Goal: Task Accomplishment & Management: Complete application form

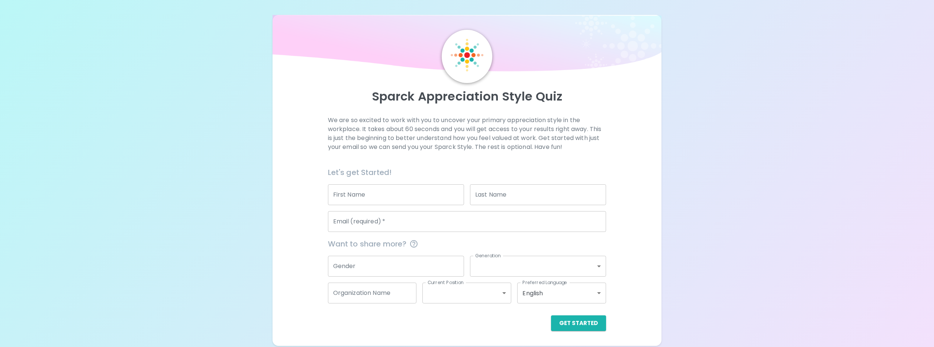
drag, startPoint x: 379, startPoint y: 226, endPoint x: 408, endPoint y: 221, distance: 29.5
click at [379, 226] on input "Email (required)   *" at bounding box center [467, 221] width 279 height 21
type input "[PERSON_NAME][EMAIL_ADDRESS][DOMAIN_NAME]"
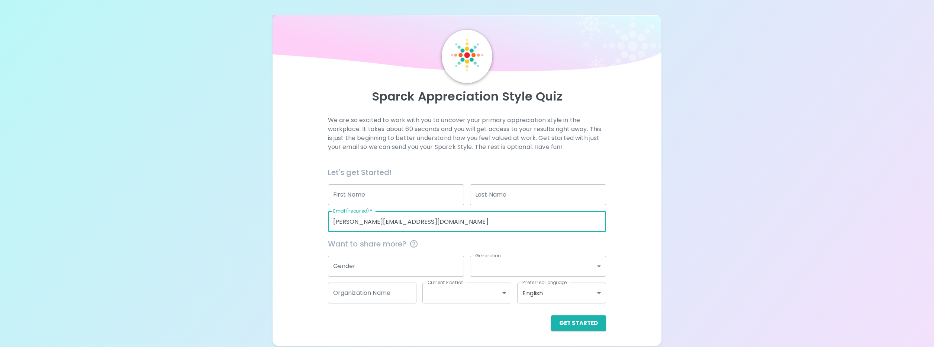
type input "[PERSON_NAME]"
type input "Vypovska"
type input "Impact Assessment Agency of [GEOGRAPHIC_DATA] (IAAC)"
click at [504, 294] on body "Sparck Appreciation Style Quiz We are so excited to work with you to uncover yo…" at bounding box center [467, 173] width 934 height 347
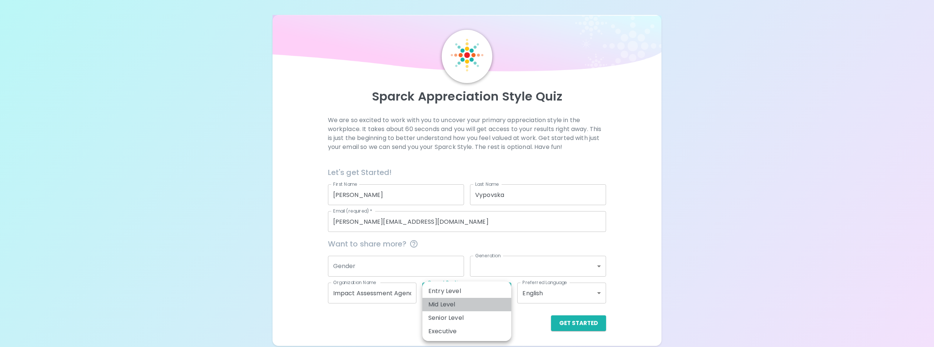
drag, startPoint x: 465, startPoint y: 305, endPoint x: 566, endPoint y: 323, distance: 103.2
click at [465, 305] on li "Mid Level" at bounding box center [467, 304] width 89 height 13
type input "mid_level"
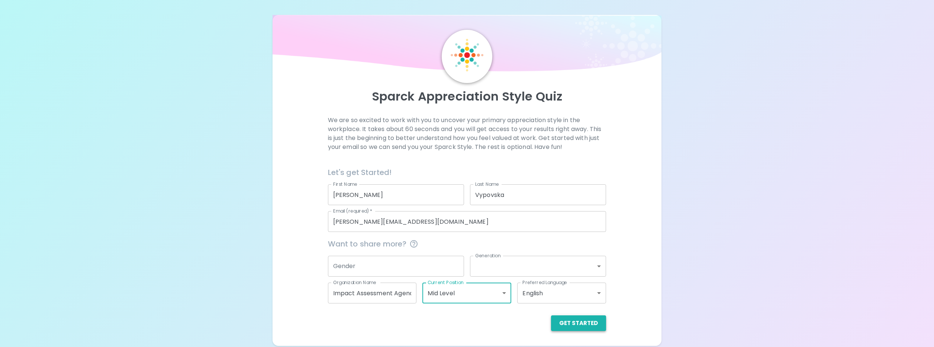
click at [579, 323] on button "Get Started" at bounding box center [578, 323] width 55 height 16
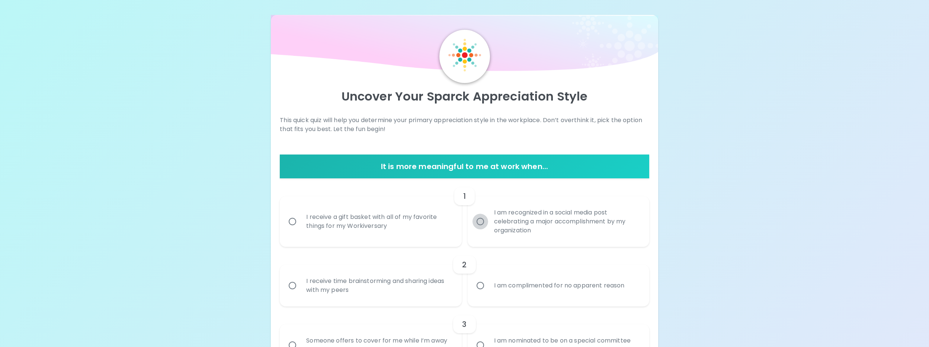
click at [480, 222] on input "I am recognized in a social media post celebrating a major accomplishment by my…" at bounding box center [480, 221] width 16 height 16
radio input "true"
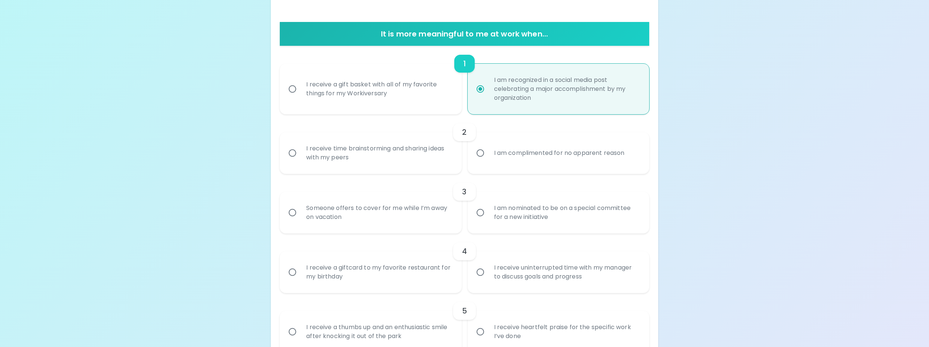
scroll to position [134, 0]
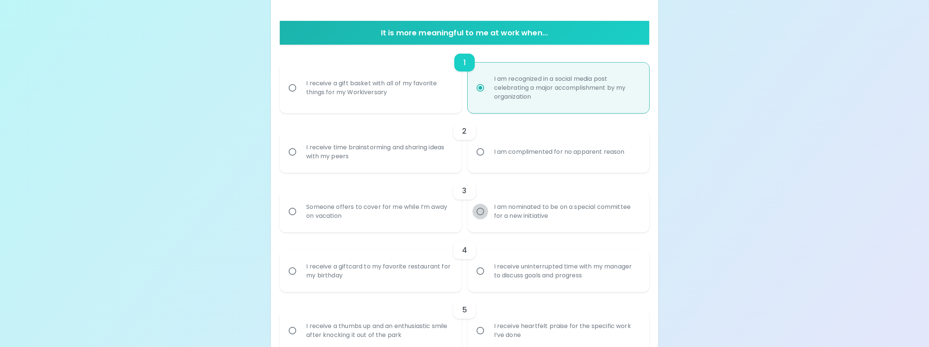
click at [480, 212] on input "I am nominated to be on a special committee for a new initiative" at bounding box center [480, 211] width 16 height 16
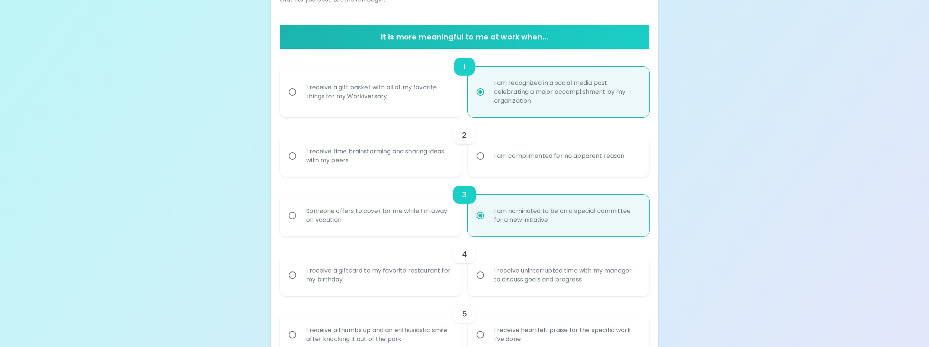
scroll to position [81, 0]
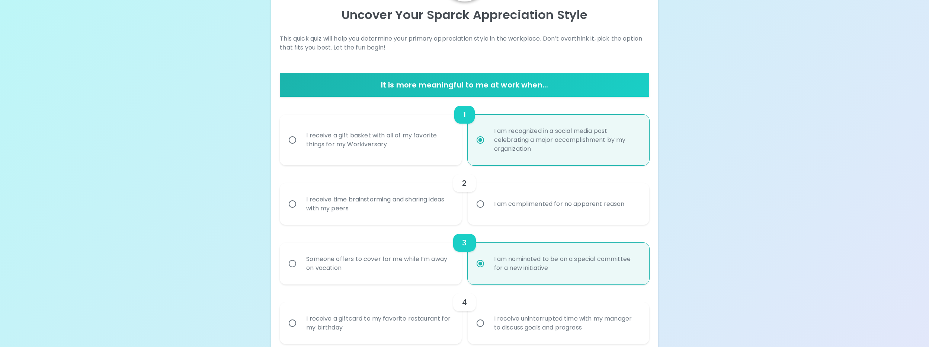
radio input "true"
click at [293, 203] on input "I receive time brainstorming and sharing ideas with my peers" at bounding box center [293, 204] width 16 height 16
radio input "false"
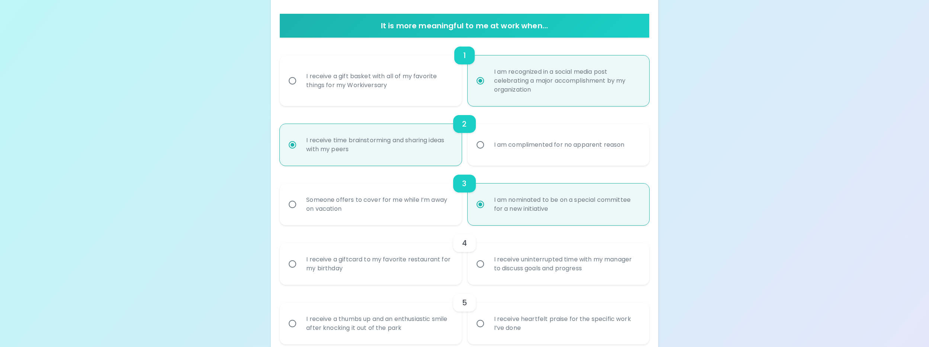
scroll to position [141, 0]
radio input "true"
click at [292, 262] on input "I receive a giftcard to my favorite restaurant for my birthday" at bounding box center [293, 264] width 16 height 16
radio input "false"
radio input "true"
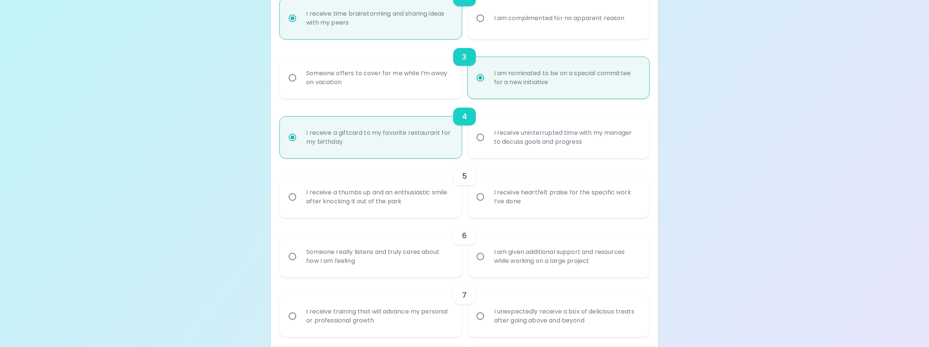
scroll to position [275, 0]
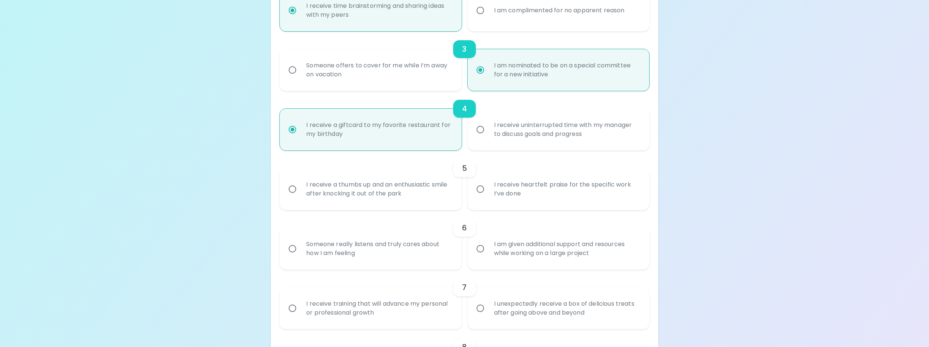
radio input "true"
click at [481, 188] on input "I receive heartfelt praise for the specific work I’ve done" at bounding box center [480, 189] width 16 height 16
radio input "false"
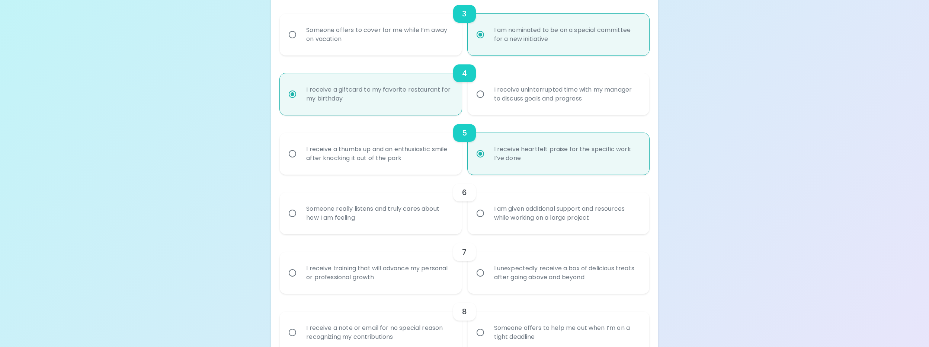
scroll to position [334, 0]
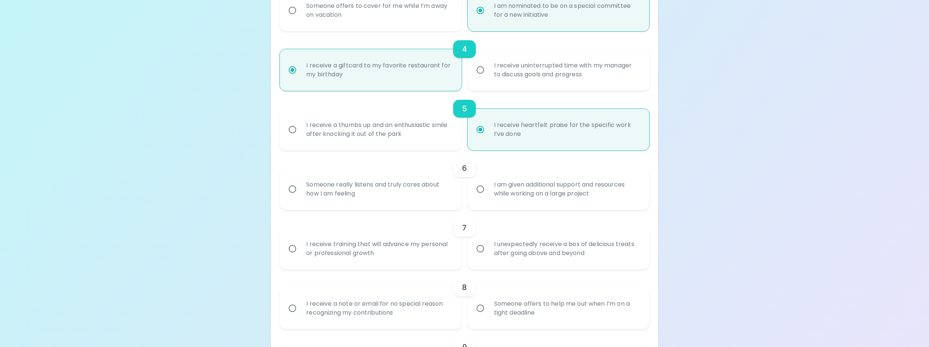
radio input "true"
click at [290, 189] on input "Someone really listens and truly cares about how I am feeling" at bounding box center [293, 189] width 16 height 16
radio input "false"
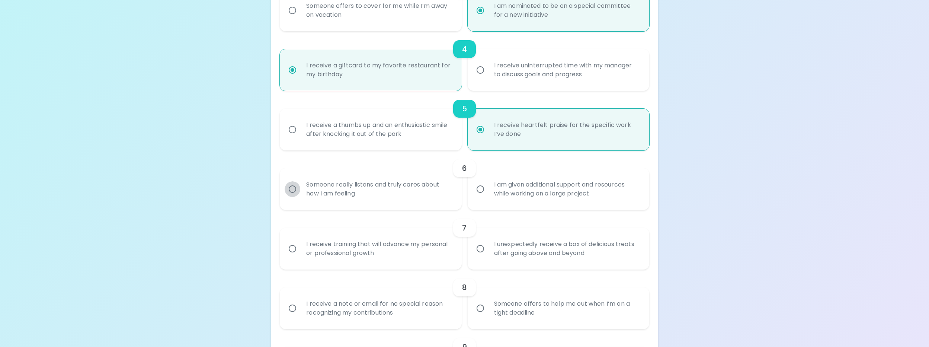
radio input "false"
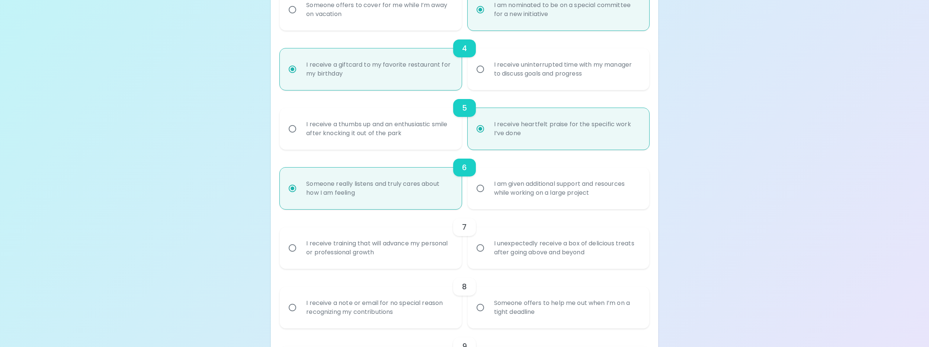
scroll to position [394, 0]
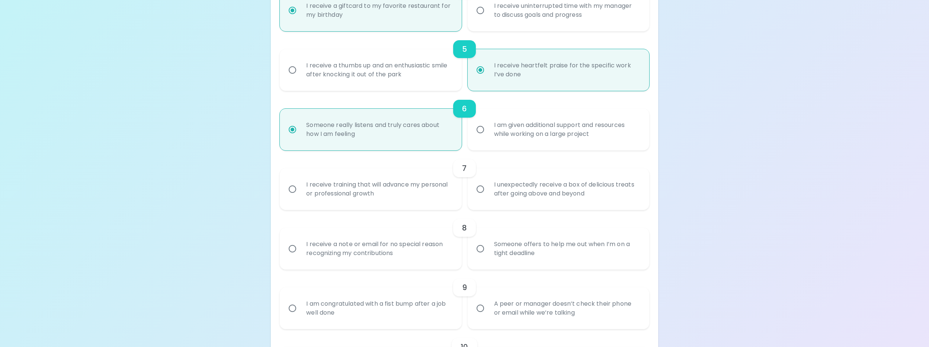
radio input "true"
click at [292, 186] on input "I receive training that will advance my personal or professional growth" at bounding box center [293, 189] width 16 height 16
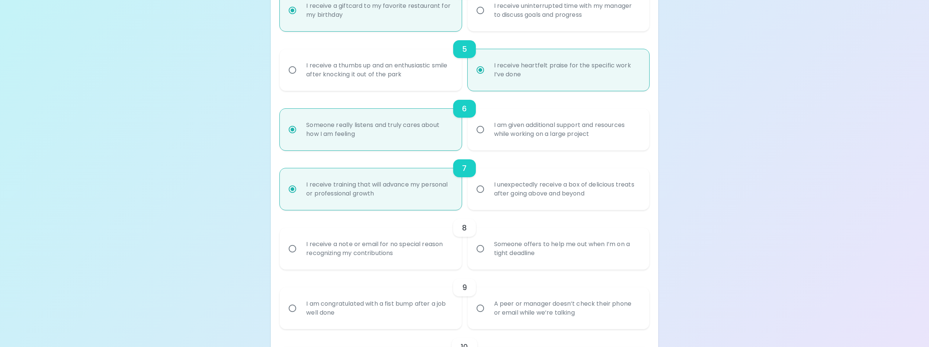
radio input "false"
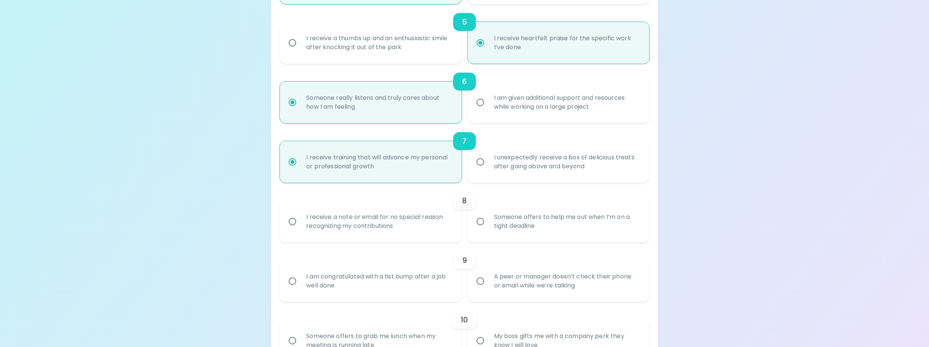
scroll to position [453, 0]
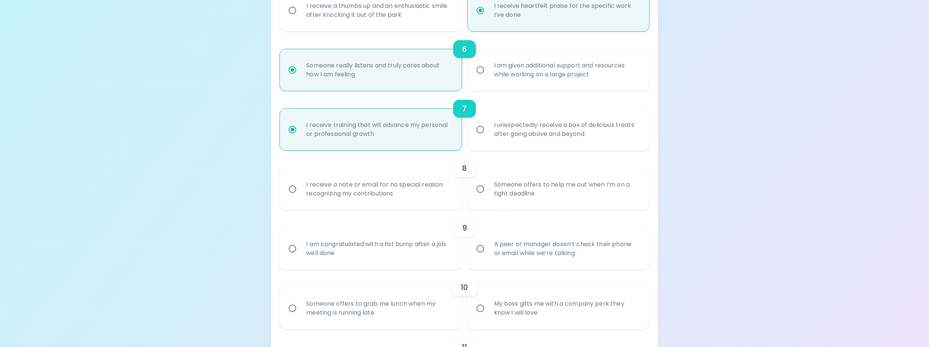
radio input "true"
click at [293, 189] on input "I receive a note or email for no special reason recognizing my contributions" at bounding box center [293, 189] width 16 height 16
radio input "false"
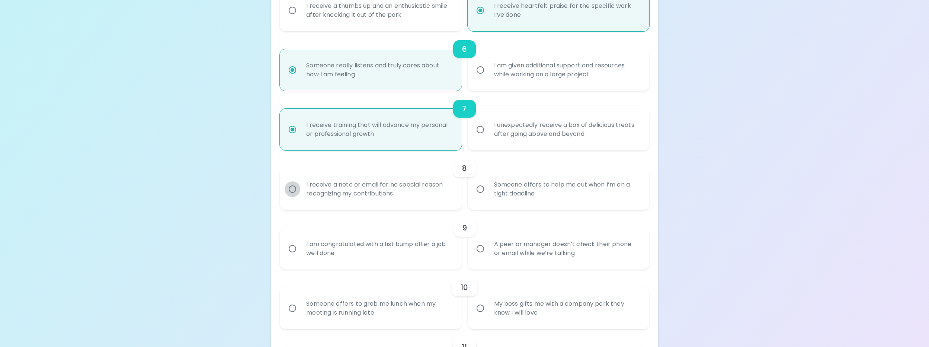
radio input "false"
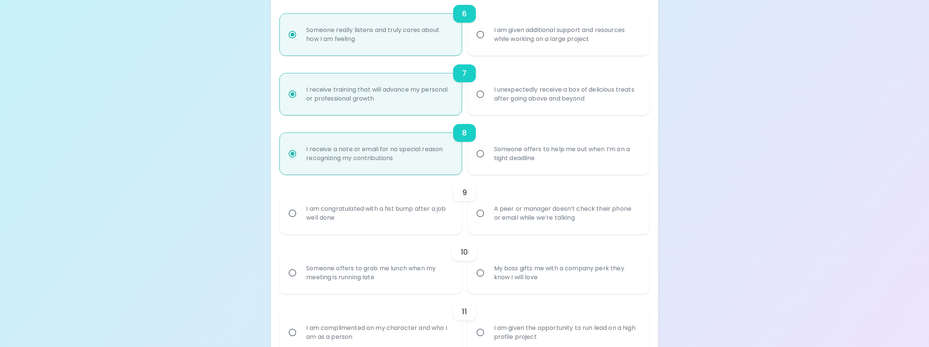
scroll to position [513, 0]
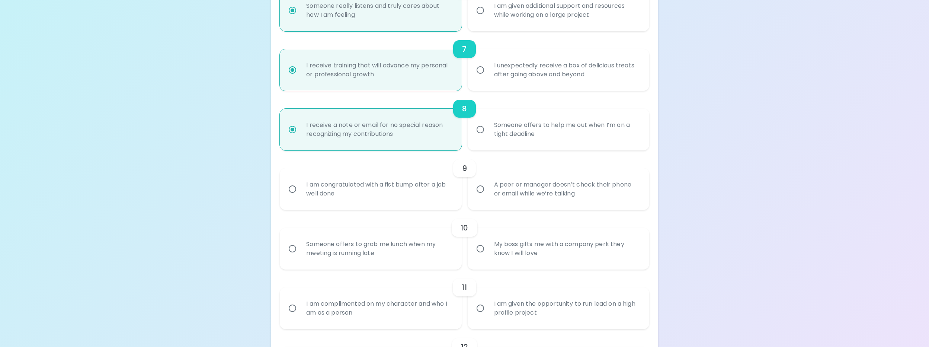
radio input "true"
drag, startPoint x: 482, startPoint y: 187, endPoint x: 489, endPoint y: 219, distance: 32.6
click at [482, 186] on input "A peer or manager doesn’t check their phone or email while we’re talking" at bounding box center [480, 189] width 16 height 16
radio input "false"
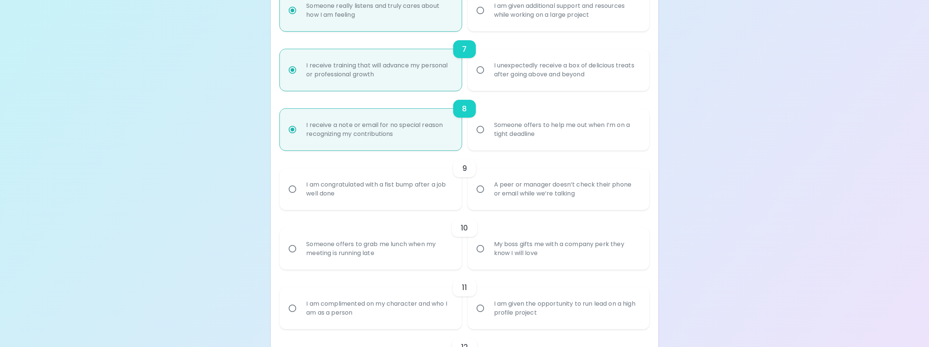
radio input "false"
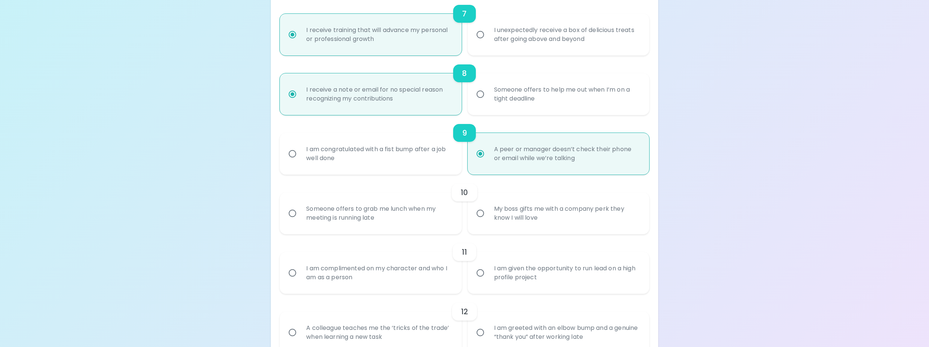
scroll to position [572, 0]
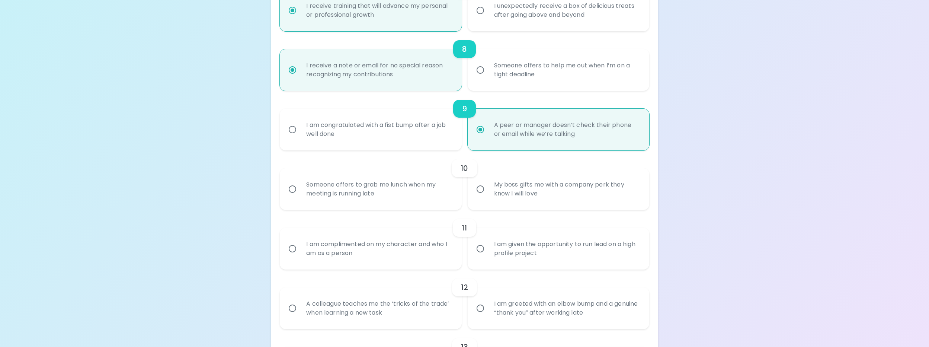
radio input "true"
click at [292, 189] on input "Someone offers to grab me lunch when my meeting is running late" at bounding box center [293, 189] width 16 height 16
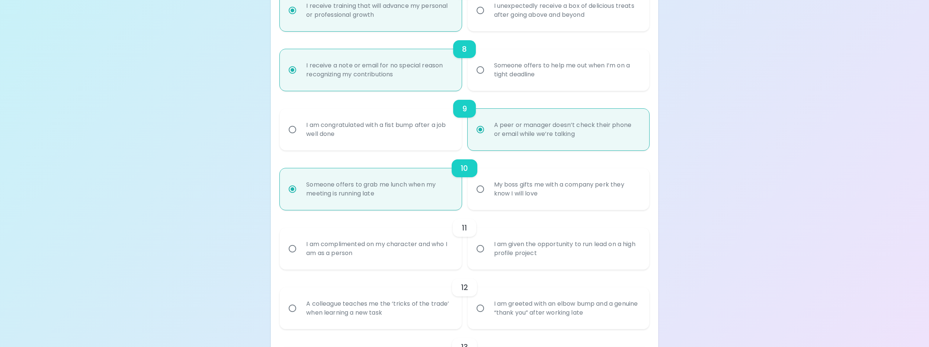
radio input "false"
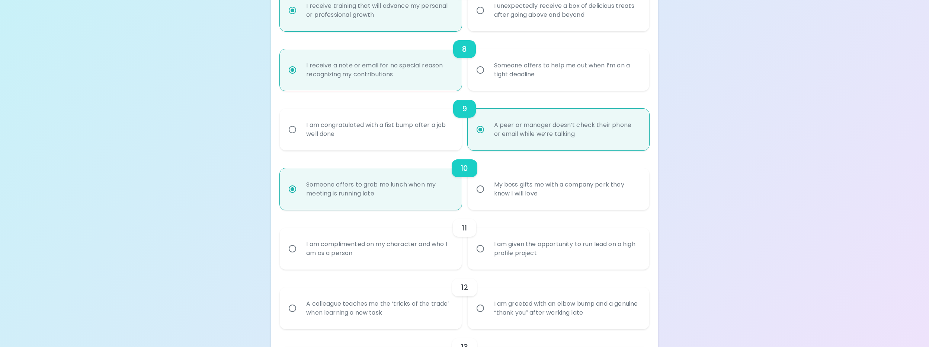
radio input "false"
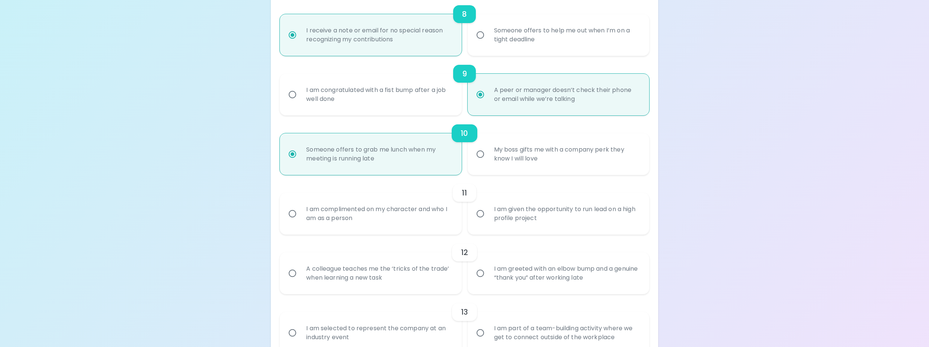
scroll to position [632, 0]
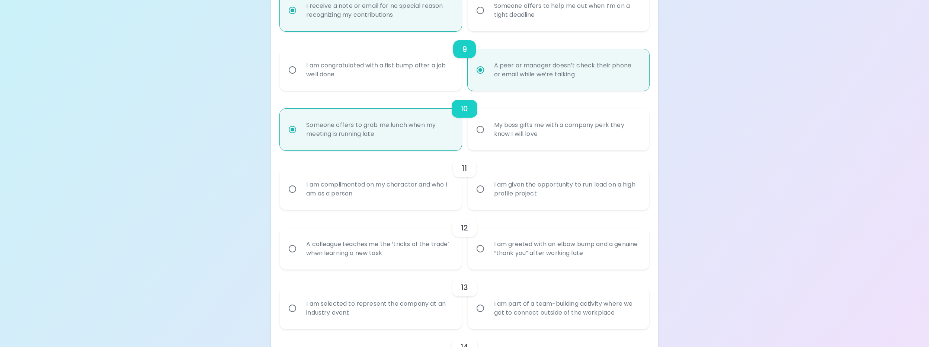
radio input "true"
click at [480, 188] on input "I am given the opportunity to run lead on a high profile project" at bounding box center [480, 189] width 16 height 16
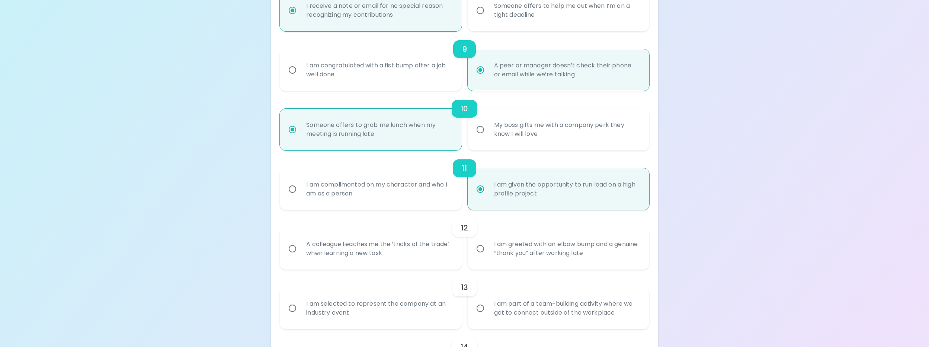
radio input "false"
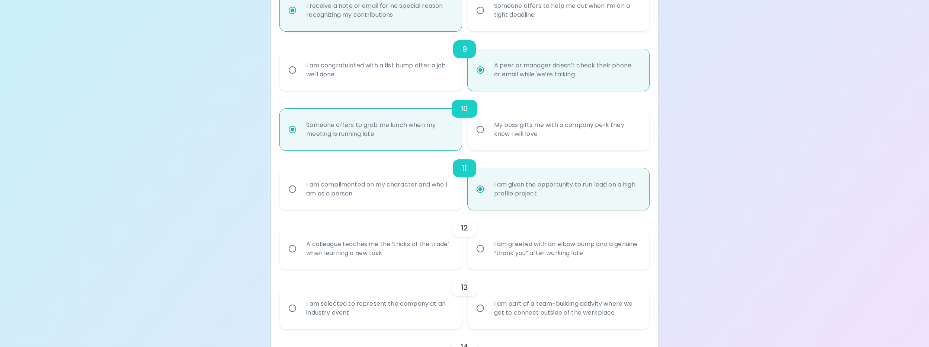
radio input "false"
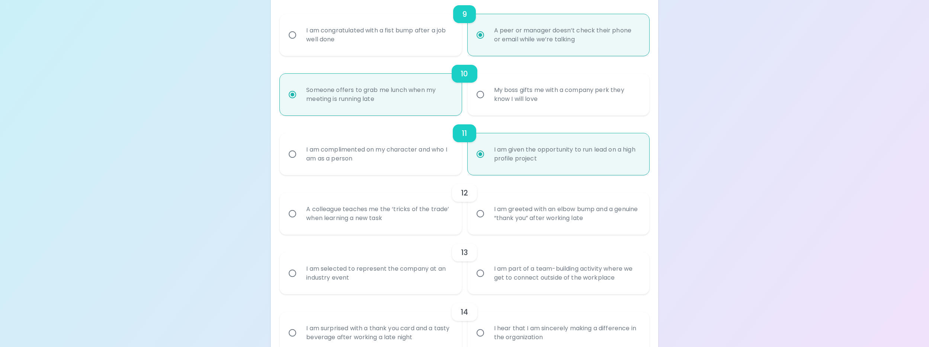
scroll to position [691, 0]
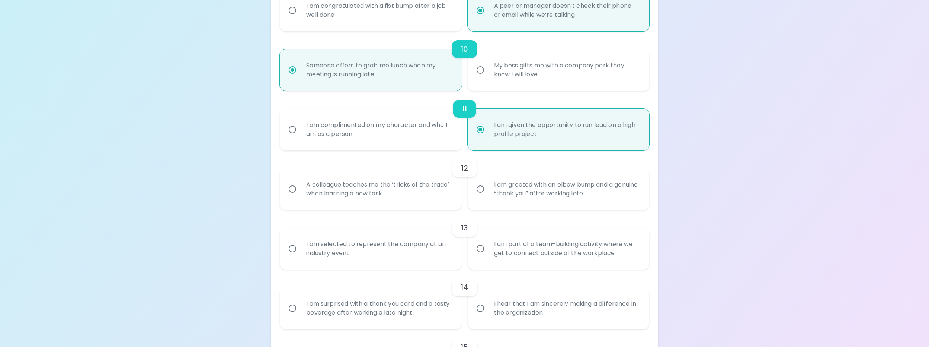
radio input "true"
click at [293, 189] on input "A colleague teaches me the ‘tricks of the trade’ when learning a new task" at bounding box center [293, 189] width 16 height 16
radio input "false"
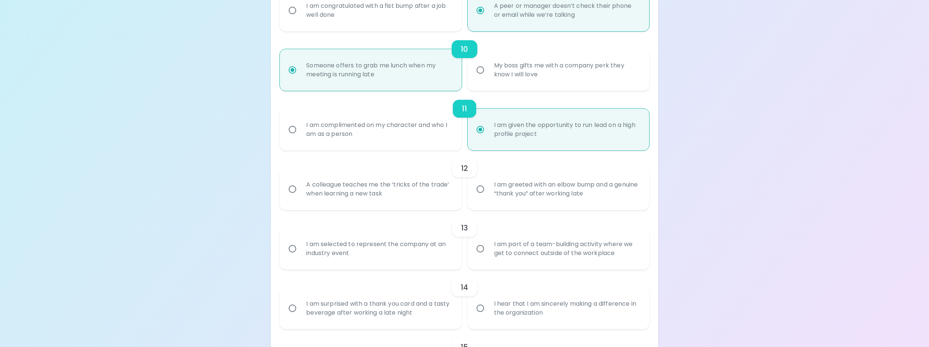
radio input "false"
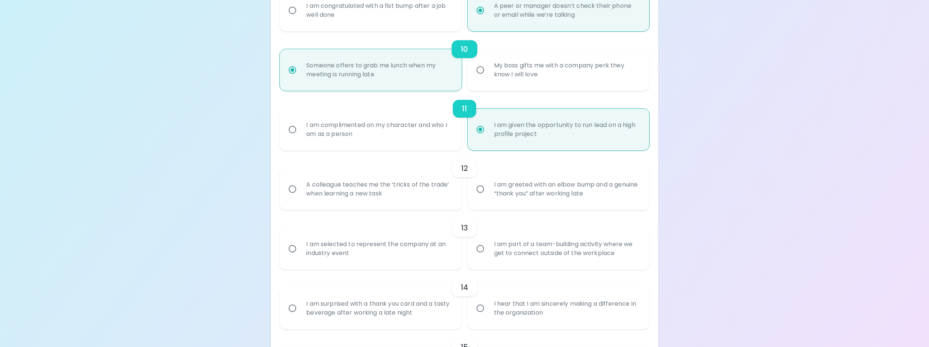
radio input "false"
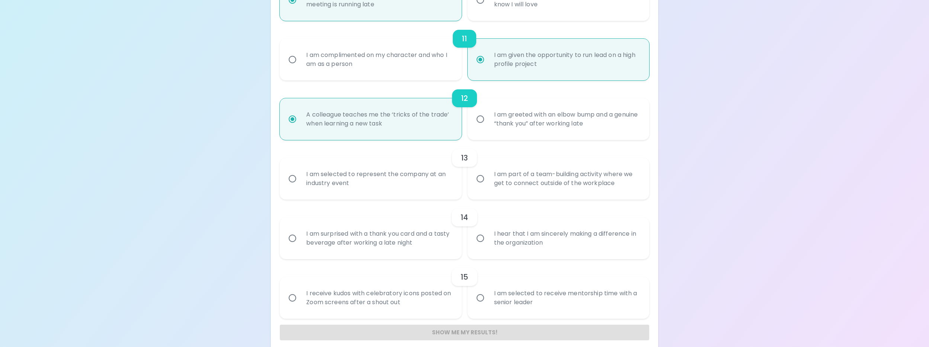
scroll to position [770, 0]
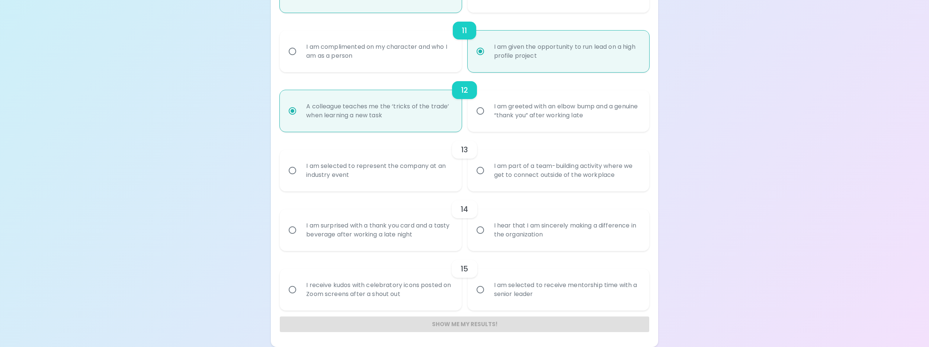
radio input "true"
click at [293, 170] on input "I am selected to represent the company at an industry event" at bounding box center [293, 171] width 16 height 16
radio input "false"
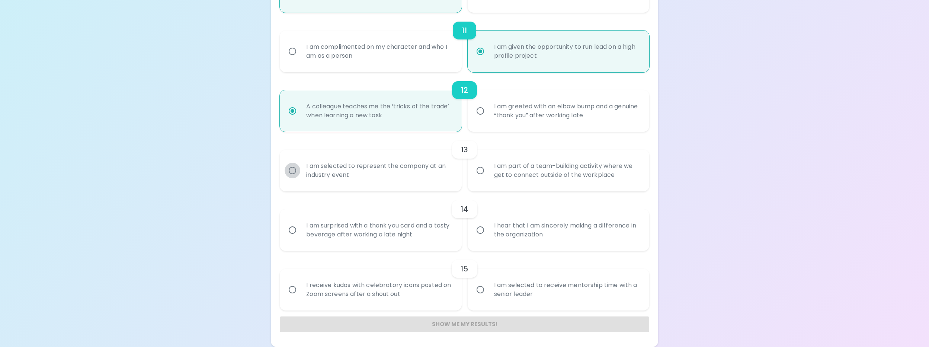
radio input "false"
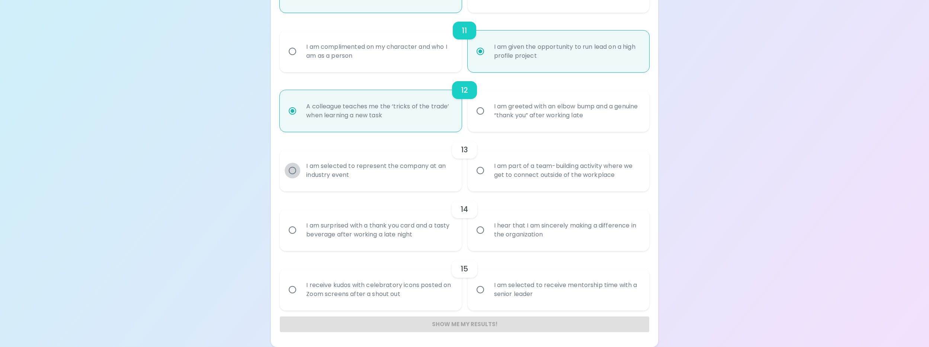
radio input "false"
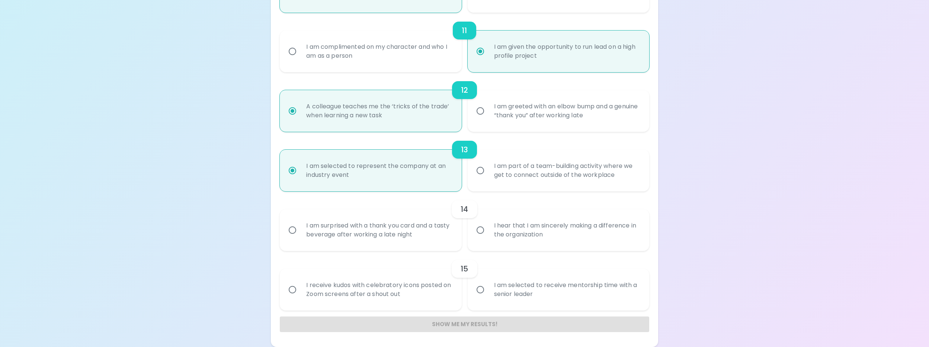
radio input "true"
click at [481, 230] on input "I hear that I am sincerely making a difference in the organization" at bounding box center [480, 230] width 16 height 16
radio input "false"
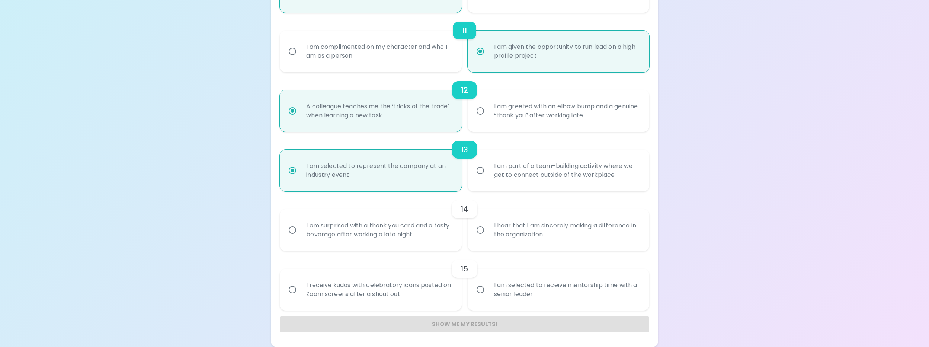
radio input "false"
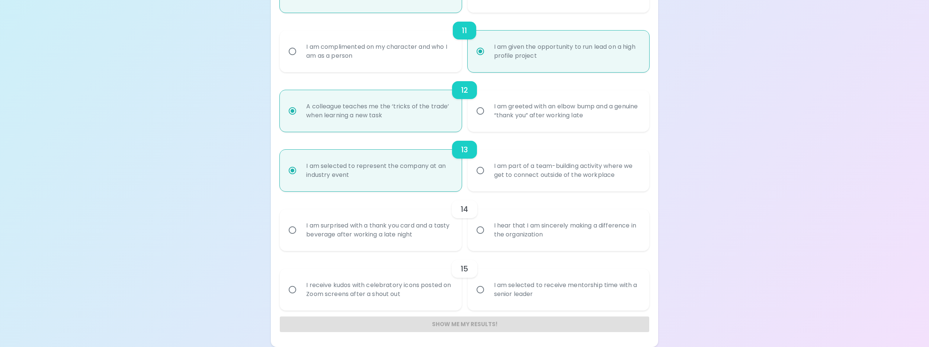
radio input "false"
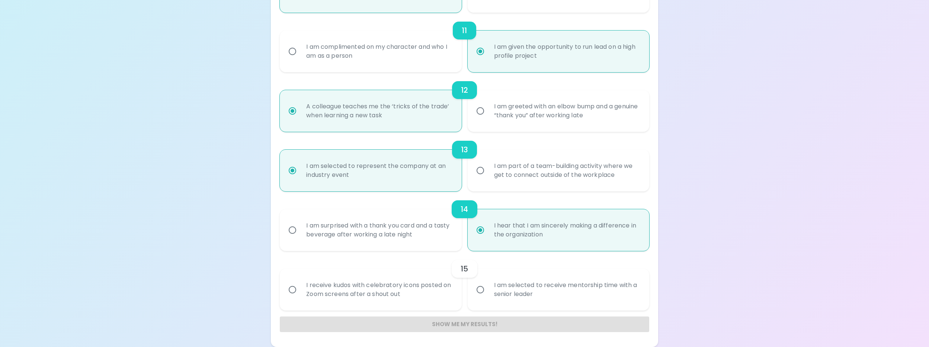
radio input "true"
click at [293, 287] on input "I receive kudos with celebratory icons posted on Zoom screens after a shout out" at bounding box center [293, 290] width 16 height 16
radio input "false"
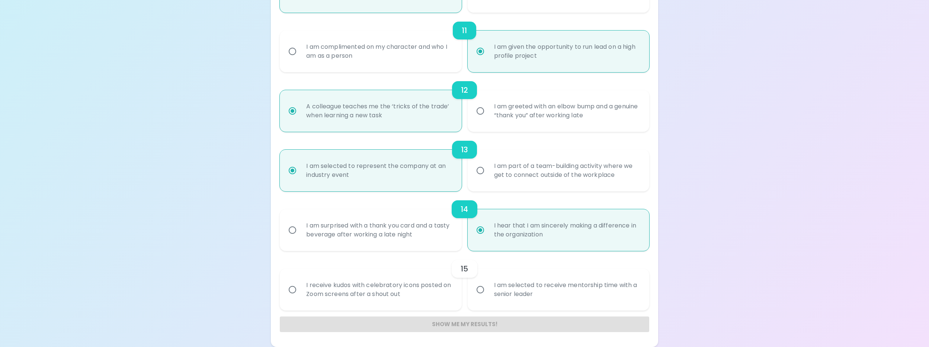
radio input "false"
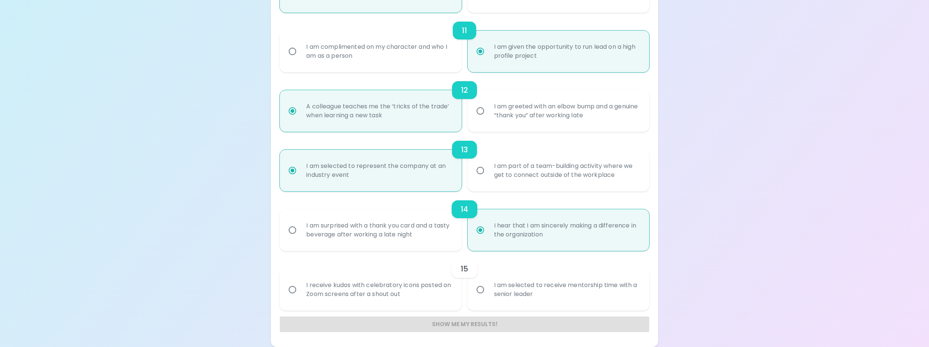
radio input "false"
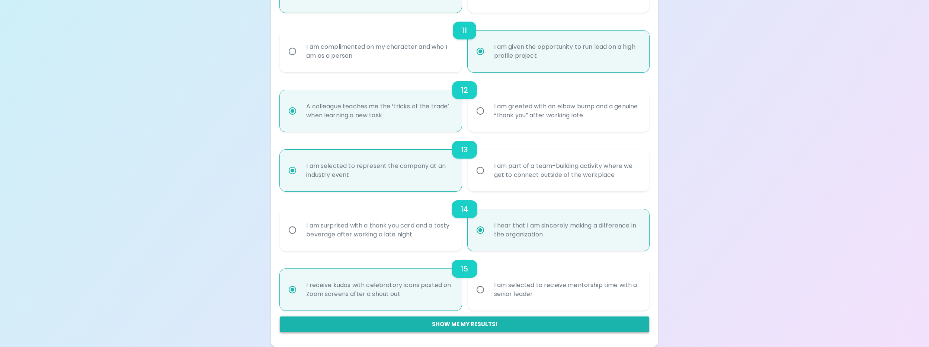
radio input "true"
drag, startPoint x: 462, startPoint y: 324, endPoint x: 461, endPoint y: 334, distance: 10.4
click at [462, 323] on button "Show me my results!" at bounding box center [464, 324] width 369 height 16
radio input "false"
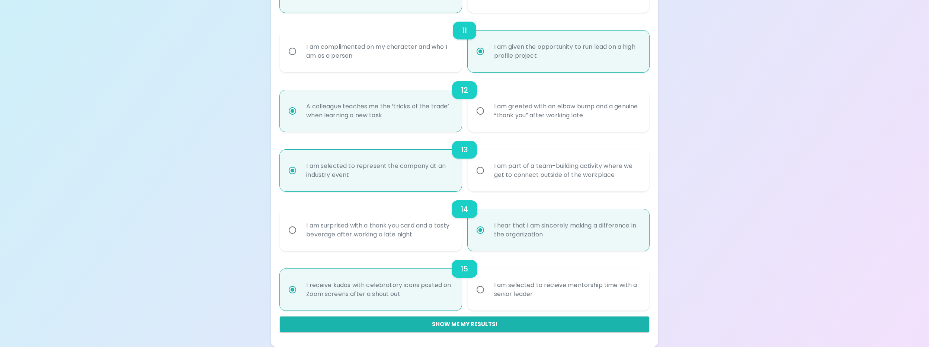
radio input "false"
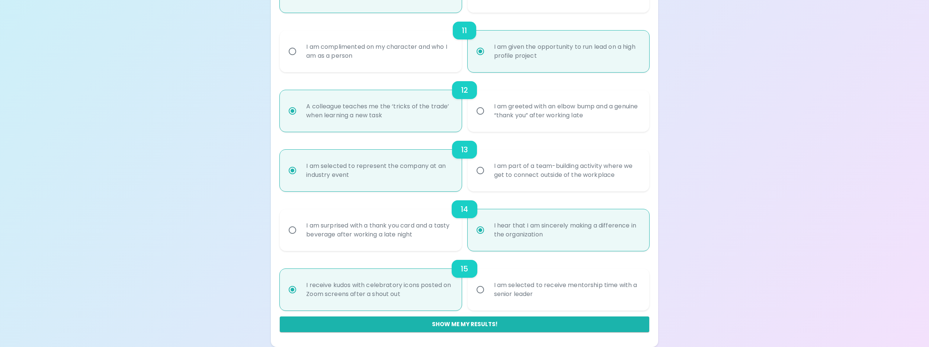
radio input "false"
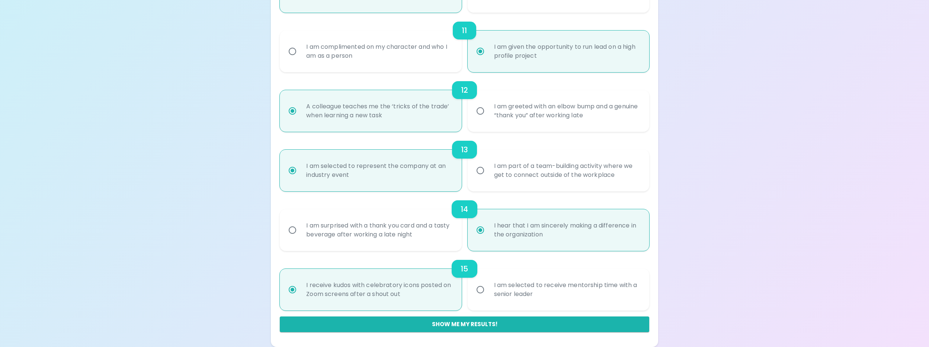
radio input "false"
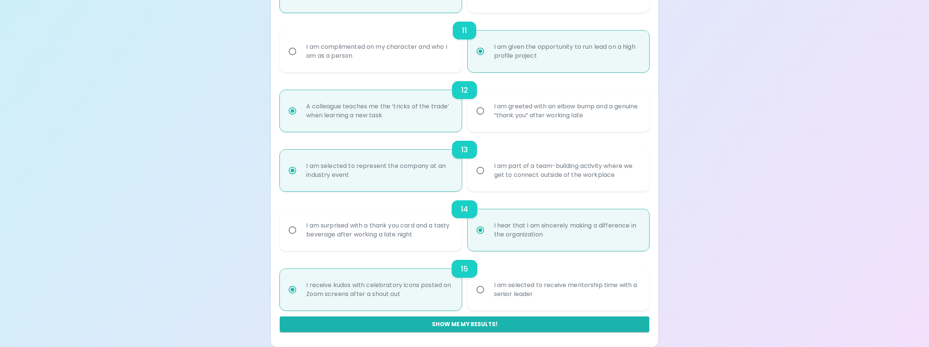
radio input "false"
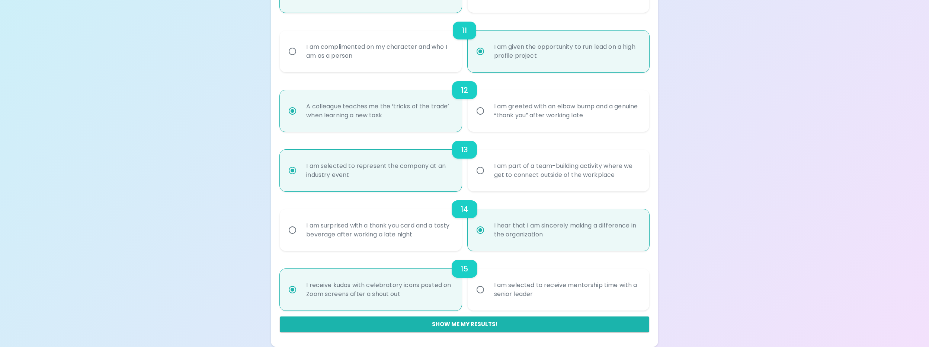
radio input "false"
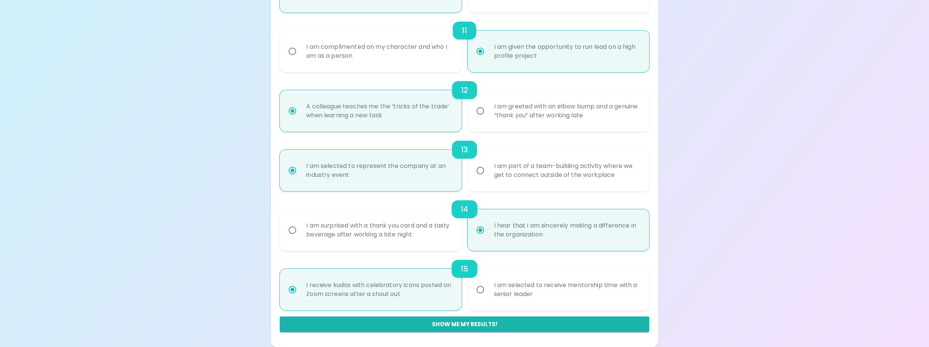
radio input "false"
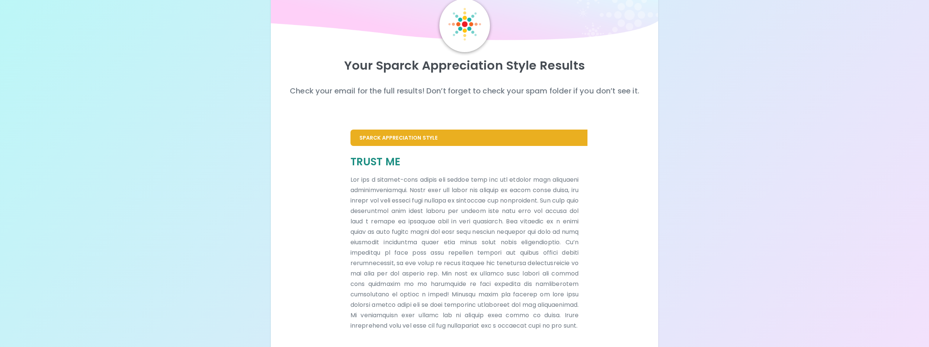
scroll to position [0, 0]
